Goal: Task Accomplishment & Management: Manage account settings

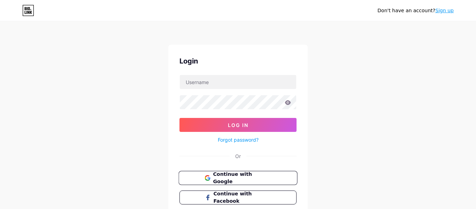
click at [241, 179] on span "Continue with Google" at bounding box center [242, 177] width 58 height 15
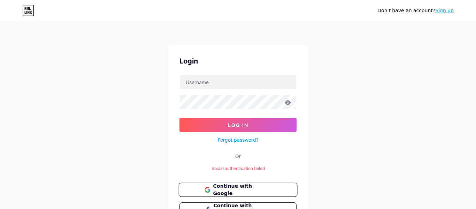
click at [261, 190] on span "Continue with Google" at bounding box center [242, 189] width 58 height 15
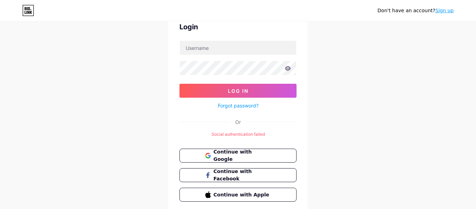
scroll to position [39, 0]
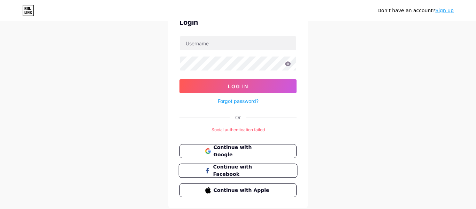
click at [254, 173] on span "Continue with Facebook" at bounding box center [242, 170] width 58 height 15
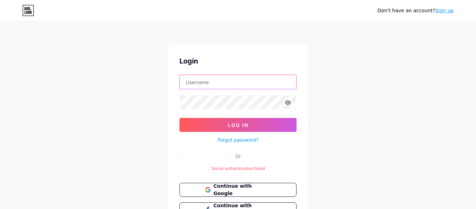
click at [256, 81] on input "text" at bounding box center [238, 82] width 116 height 14
type input "anaismantion@gmail.com"
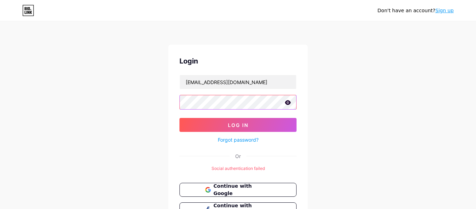
click at [179, 118] on button "Log In" at bounding box center [237, 125] width 117 height 14
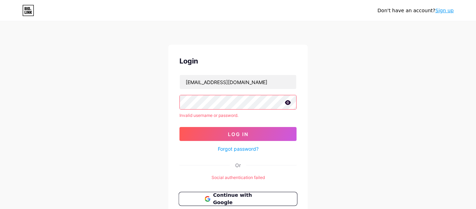
click at [243, 200] on span "Continue with Google" at bounding box center [242, 198] width 58 height 15
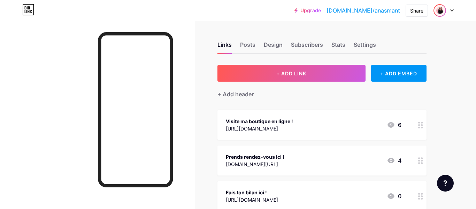
click at [441, 10] on img at bounding box center [439, 10] width 11 height 11
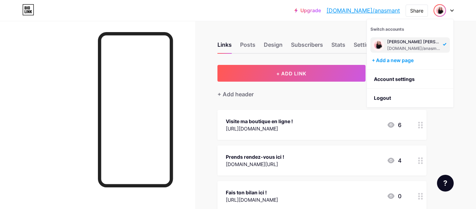
click at [462, 105] on div "Upgrade [DOMAIN_NAME]/anasma... [DOMAIN_NAME]/anasmant Share Switch accounts [P…" at bounding box center [238, 163] width 476 height 327
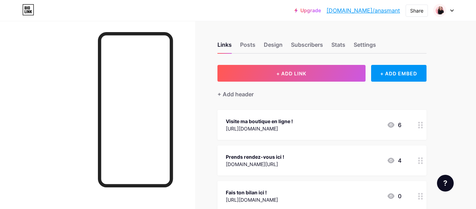
click at [452, 13] on div at bounding box center [443, 10] width 20 height 13
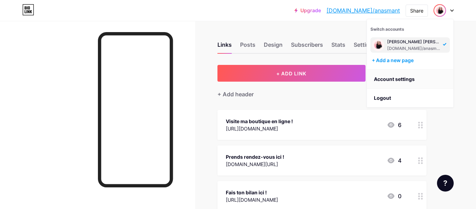
click at [416, 80] on link "Account settings" at bounding box center [410, 79] width 86 height 19
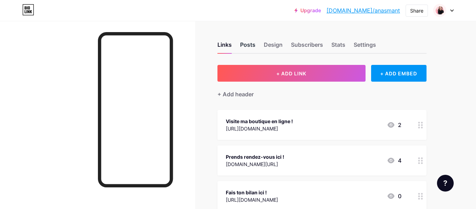
click at [245, 46] on div "Posts" at bounding box center [247, 46] width 15 height 13
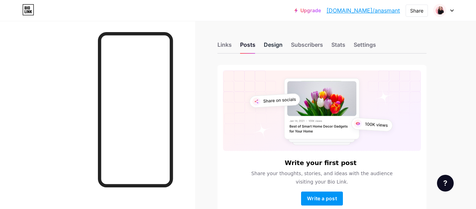
click at [277, 47] on div "Design" at bounding box center [273, 46] width 19 height 13
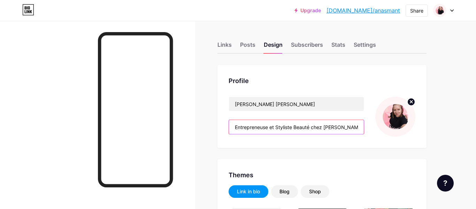
drag, startPoint x: 347, startPoint y: 128, endPoint x: 227, endPoint y: 128, distance: 119.8
click at [227, 128] on div "Profile [PERSON_NAME] [PERSON_NAME] Entrepreneuse et Styliste Beauté chez [PERS…" at bounding box center [321, 106] width 209 height 83
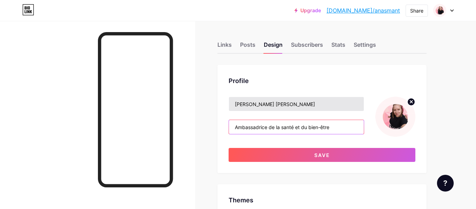
type input "Ambassadrice de la santé et du bien-être"
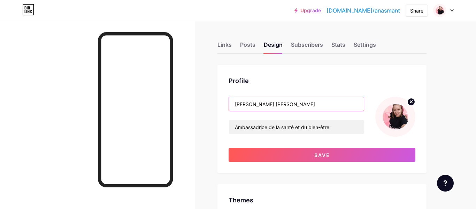
drag, startPoint x: 291, startPoint y: 105, endPoint x: 220, endPoint y: 96, distance: 71.7
click at [220, 96] on div "Profile [PERSON_NAME] [PERSON_NAME] Ambassadrice de la santé et du bien-être Sa…" at bounding box center [321, 119] width 209 height 108
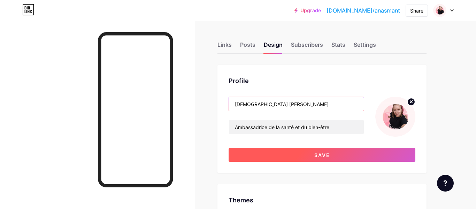
type input "[DEMOGRAPHIC_DATA] [PERSON_NAME]"
click at [337, 157] on button "Save" at bounding box center [322, 155] width 187 height 14
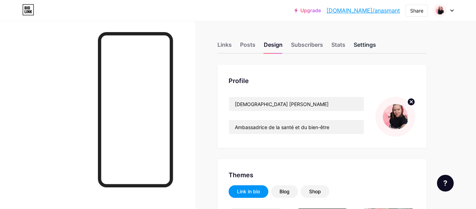
click at [370, 44] on div "Settings" at bounding box center [365, 46] width 22 height 13
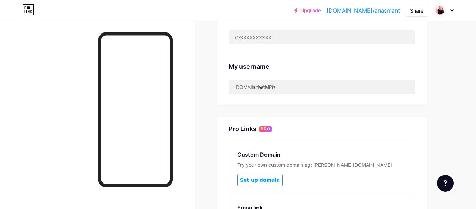
scroll to position [242, 0]
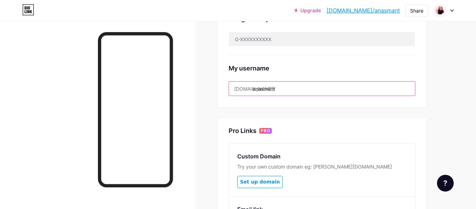
click at [286, 88] on input "anasmant" at bounding box center [322, 89] width 186 height 14
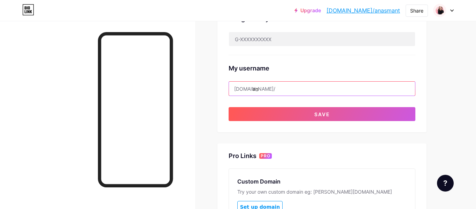
type input "a"
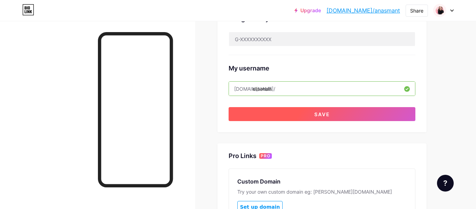
click at [322, 115] on span "Save" at bounding box center [322, 114] width 16 height 6
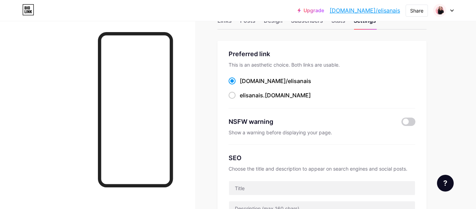
scroll to position [23, 0]
click at [414, 14] on div "Share" at bounding box center [416, 10] width 13 height 7
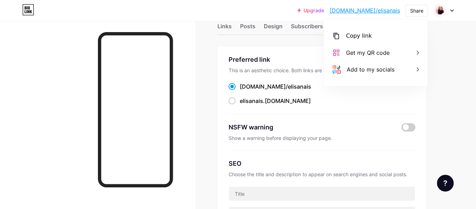
scroll to position [0, 0]
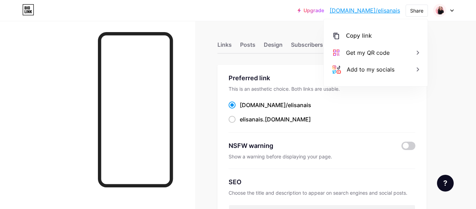
click at [385, 130] on div "Preferred link This is an aesthetic choice. Both links are usable. [DOMAIN_NAME…" at bounding box center [322, 102] width 187 height 59
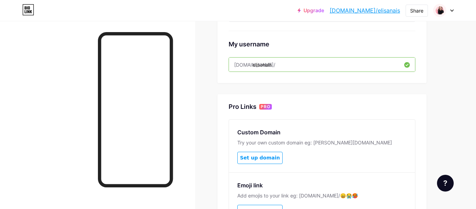
scroll to position [265, 0]
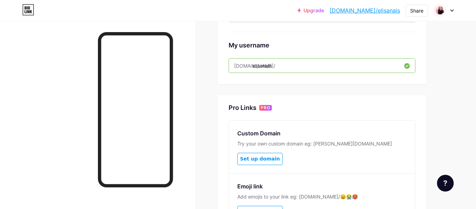
click at [392, 68] on input "elisanais" at bounding box center [322, 66] width 186 height 14
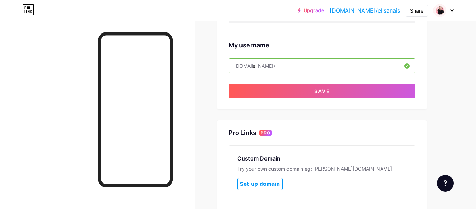
type input "e"
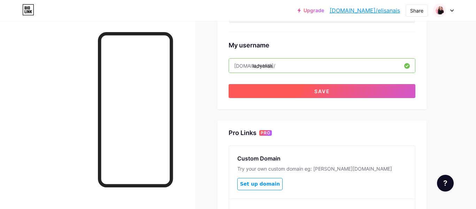
type input "ladyelisa"
click at [323, 92] on span "Save" at bounding box center [322, 91] width 16 height 6
